Goal: Task Accomplishment & Management: Complete application form

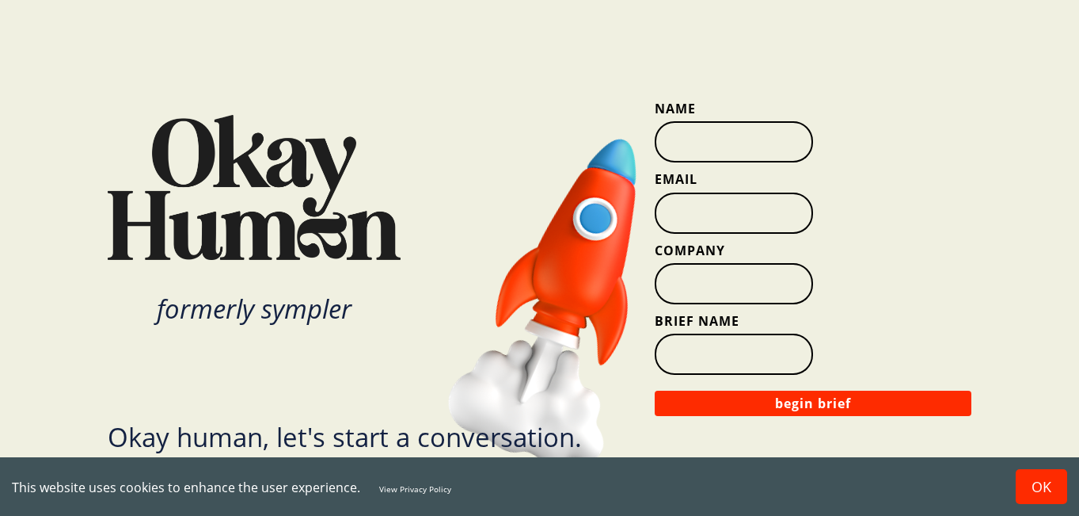
click at [1039, 485] on button "OK" at bounding box center [1041, 486] width 51 height 35
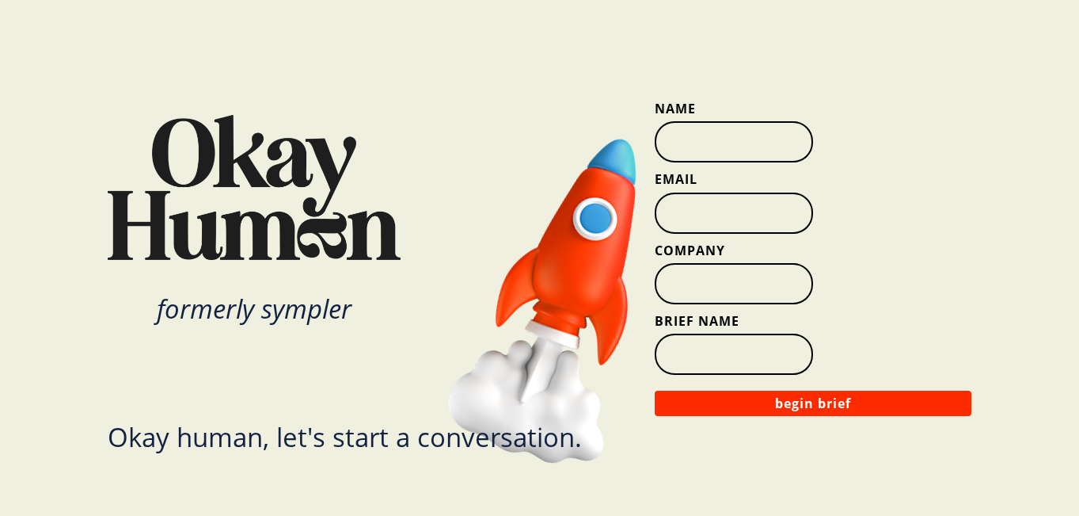
click at [720, 150] on input "Name" at bounding box center [734, 141] width 158 height 41
type input "[PERSON_NAME]"
type input "[PERSON_NAME][EMAIL_ADDRESS][DOMAIN_NAME]"
click at [683, 293] on input "Company" at bounding box center [734, 283] width 158 height 41
type input "Dame Creative"
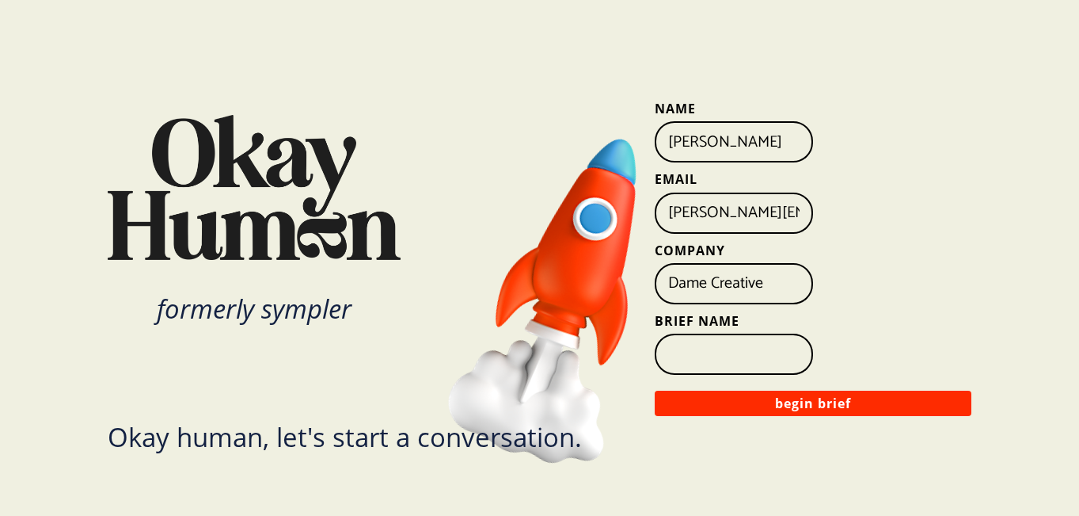
click at [691, 354] on input "Brief Name" at bounding box center [734, 353] width 158 height 41
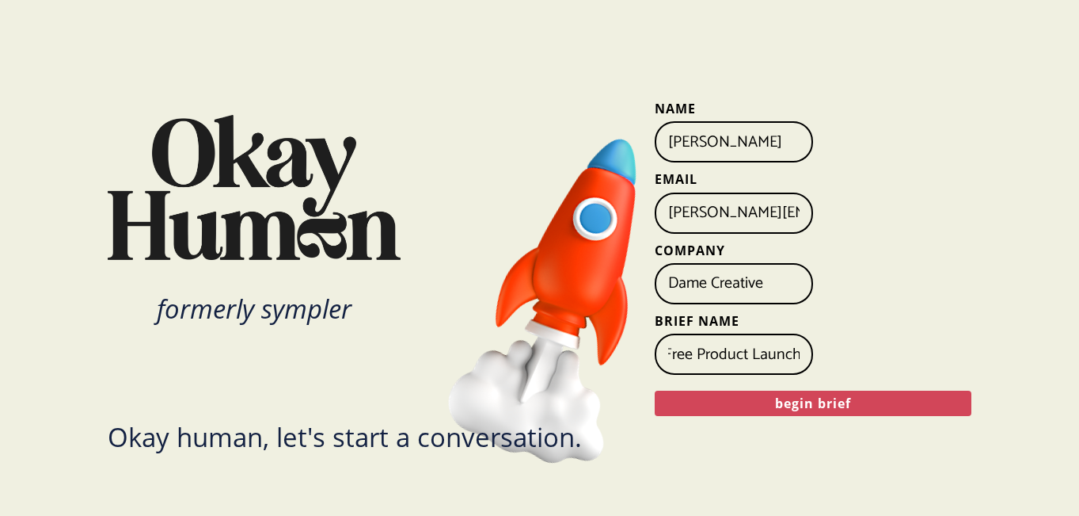
type input "Gluten-Free Product Launch"
click at [809, 402] on button "begin brief" at bounding box center [813, 402] width 317 height 25
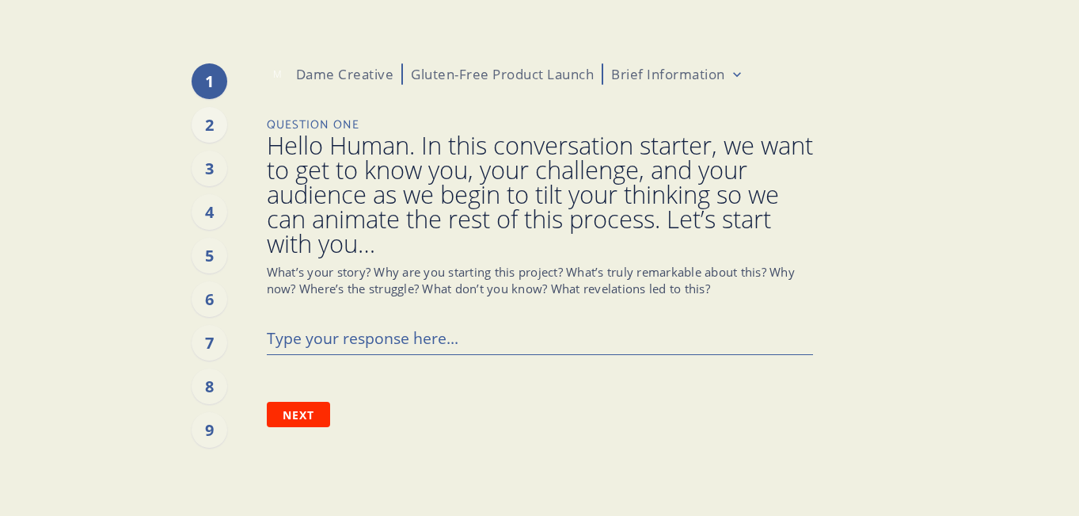
click at [213, 122] on div "2" at bounding box center [210, 125] width 36 height 36
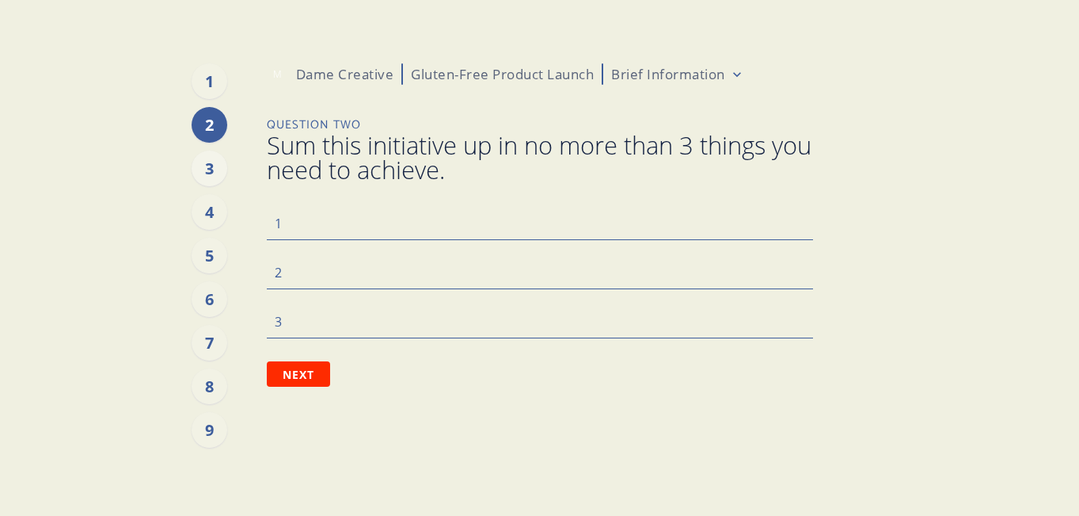
click at [214, 165] on div "3" at bounding box center [210, 168] width 36 height 36
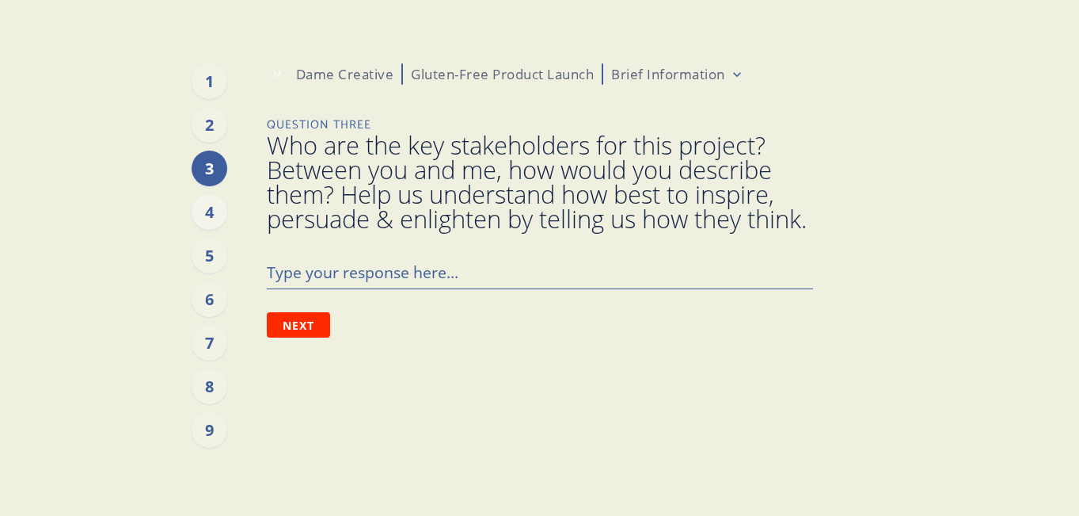
click at [212, 209] on div "4" at bounding box center [210, 212] width 36 height 36
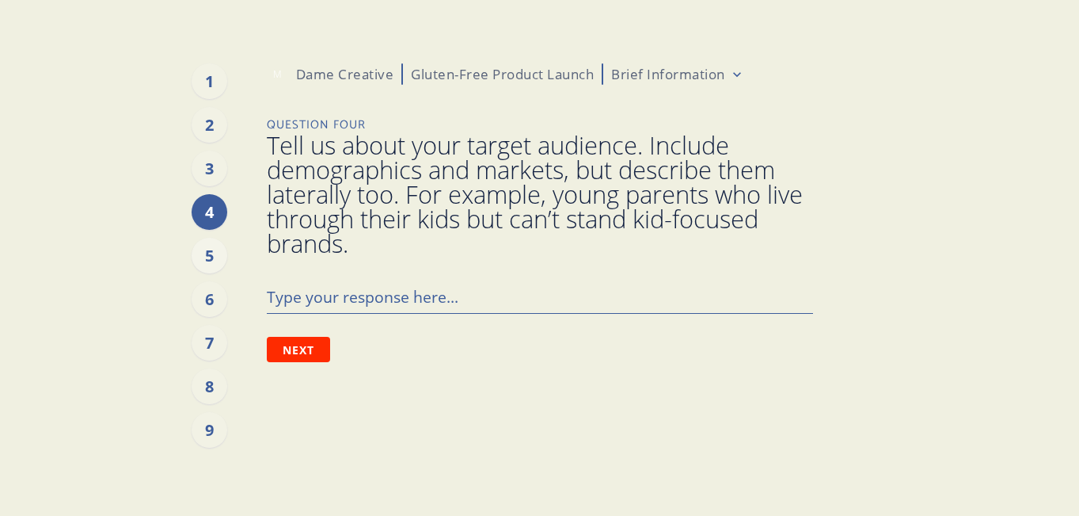
click at [210, 257] on div "5" at bounding box center [210, 256] width 36 height 36
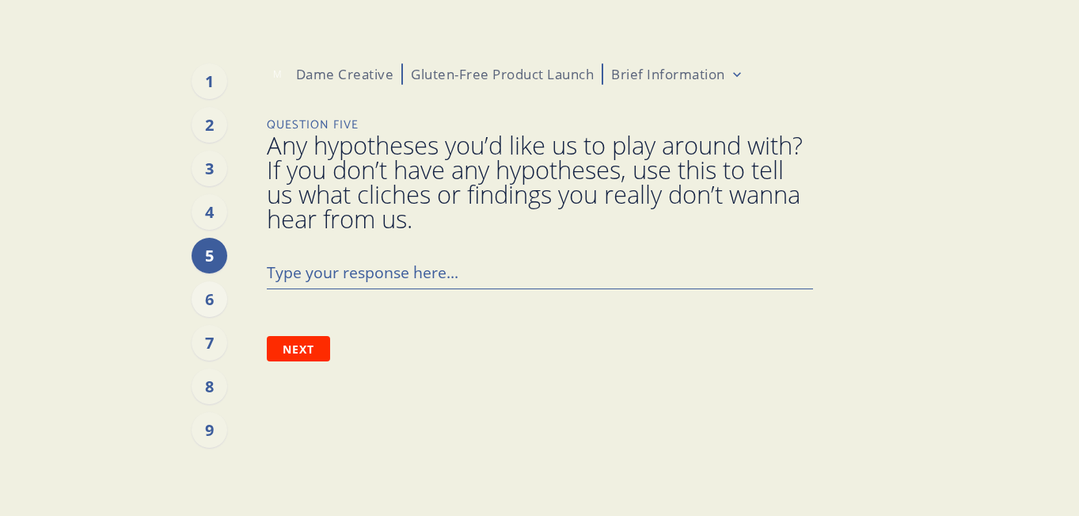
click at [213, 299] on div "6" at bounding box center [210, 299] width 36 height 36
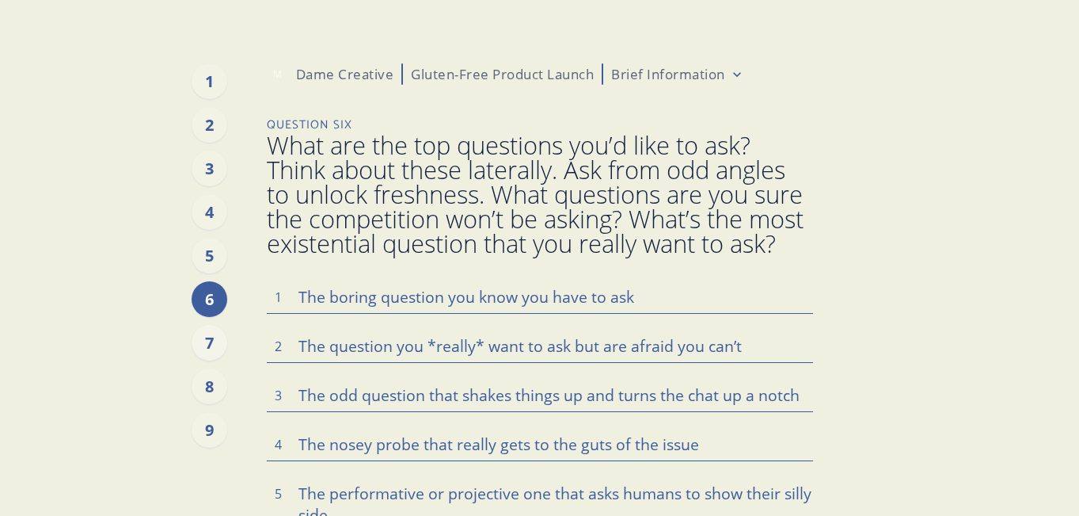
click at [213, 345] on div "7" at bounding box center [210, 343] width 36 height 36
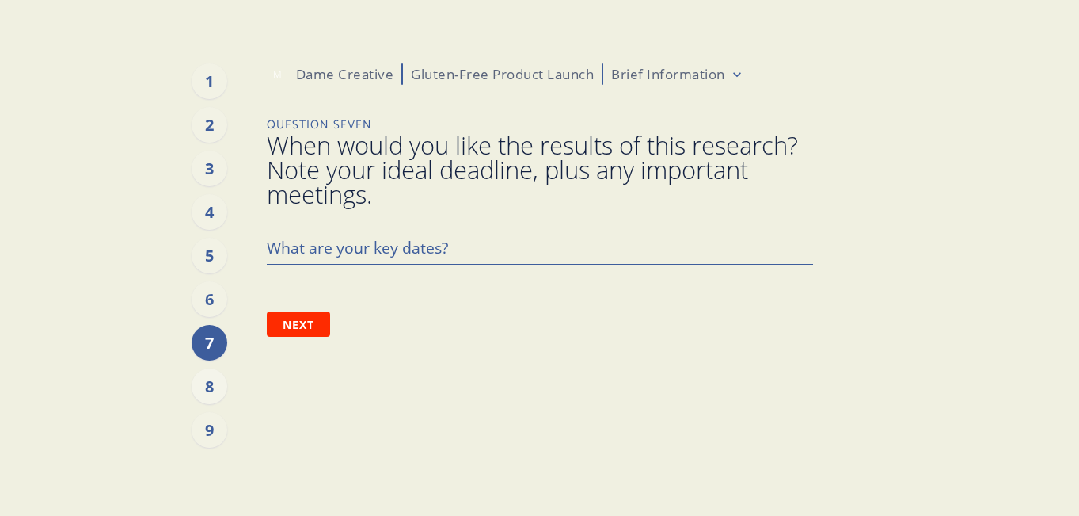
click at [206, 393] on div "8" at bounding box center [210, 386] width 36 height 36
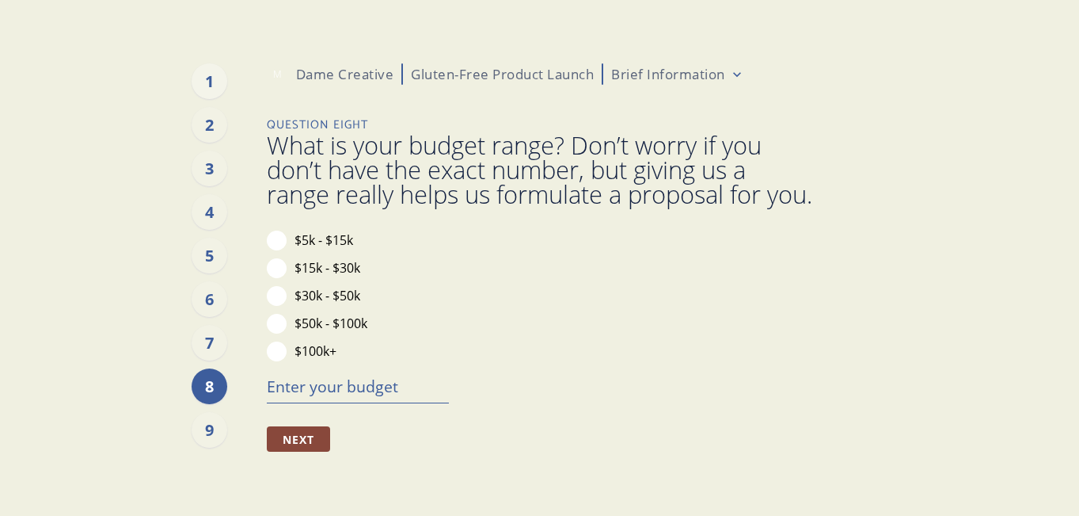
click at [209, 82] on div "1" at bounding box center [210, 81] width 36 height 36
type textarea "x"
